Goal: Task Accomplishment & Management: Complete application form

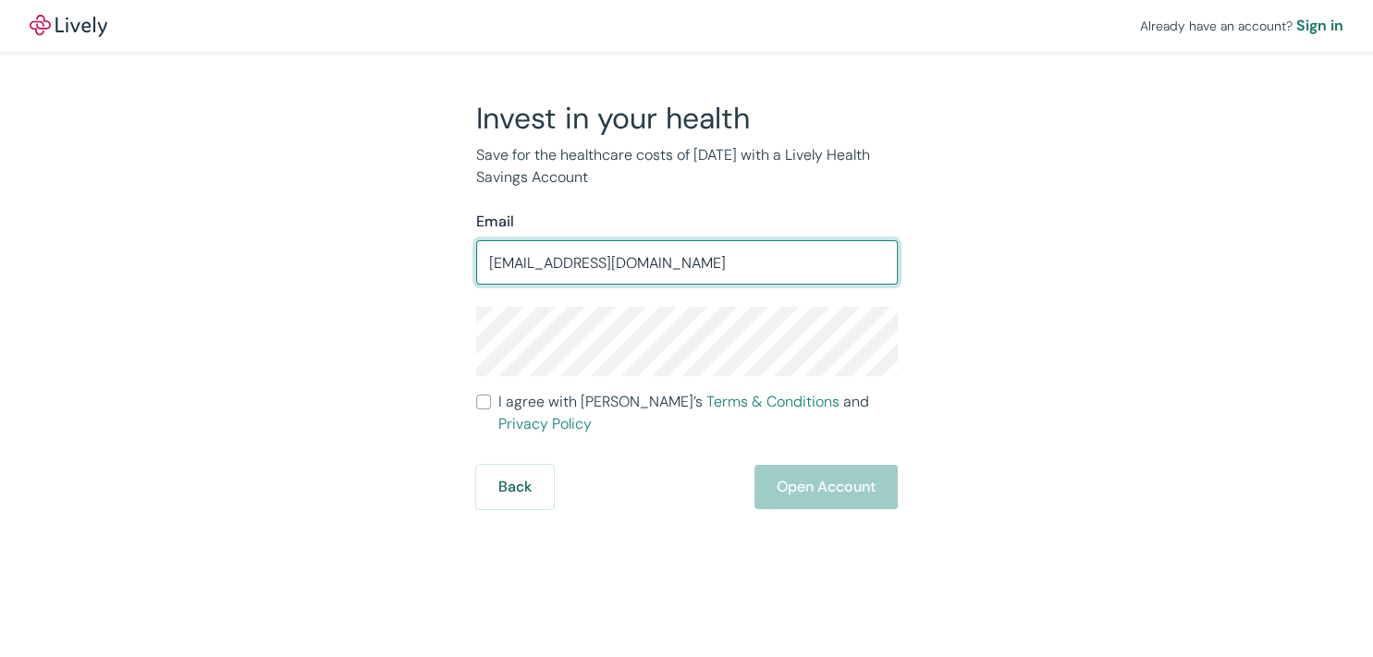
type input "[EMAIL_ADDRESS][DOMAIN_NAME]"
click at [594, 263] on input "gcrobinson@vc.com" at bounding box center [687, 262] width 422 height 37
type input "[EMAIL_ADDRESS][DOMAIN_NAME]"
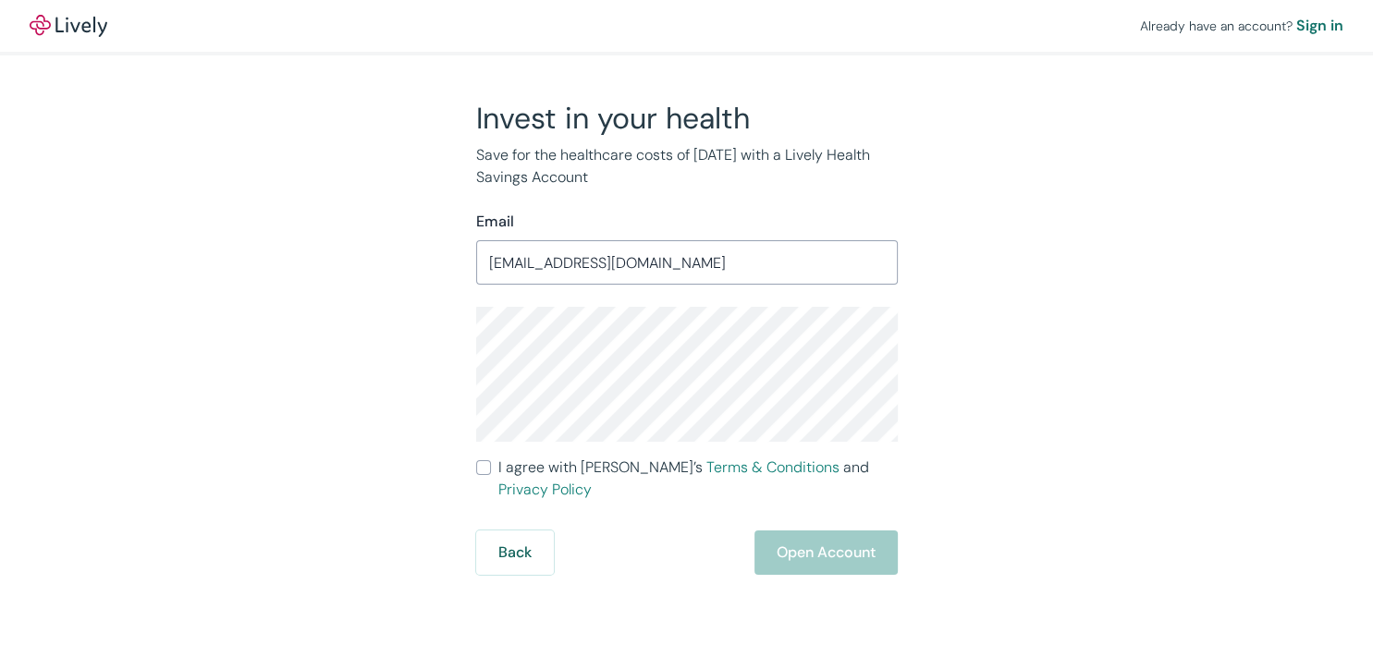
click at [490, 472] on input "I agree with Lively’s Terms & Conditions and Privacy Policy" at bounding box center [483, 467] width 15 height 15
checkbox input "true"
click at [819, 531] on button "Open Account" at bounding box center [825, 553] width 143 height 44
